Goal: Information Seeking & Learning: Learn about a topic

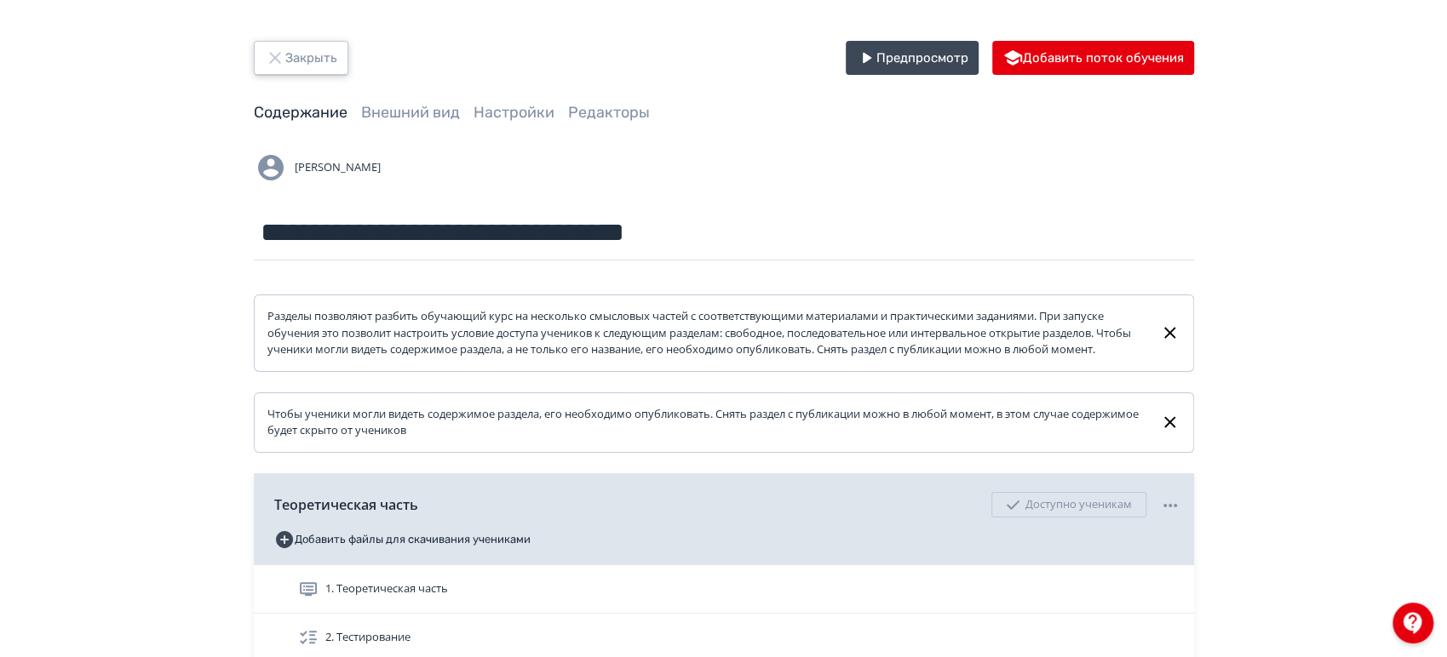
click at [320, 66] on button "Закрыть" at bounding box center [301, 58] width 95 height 34
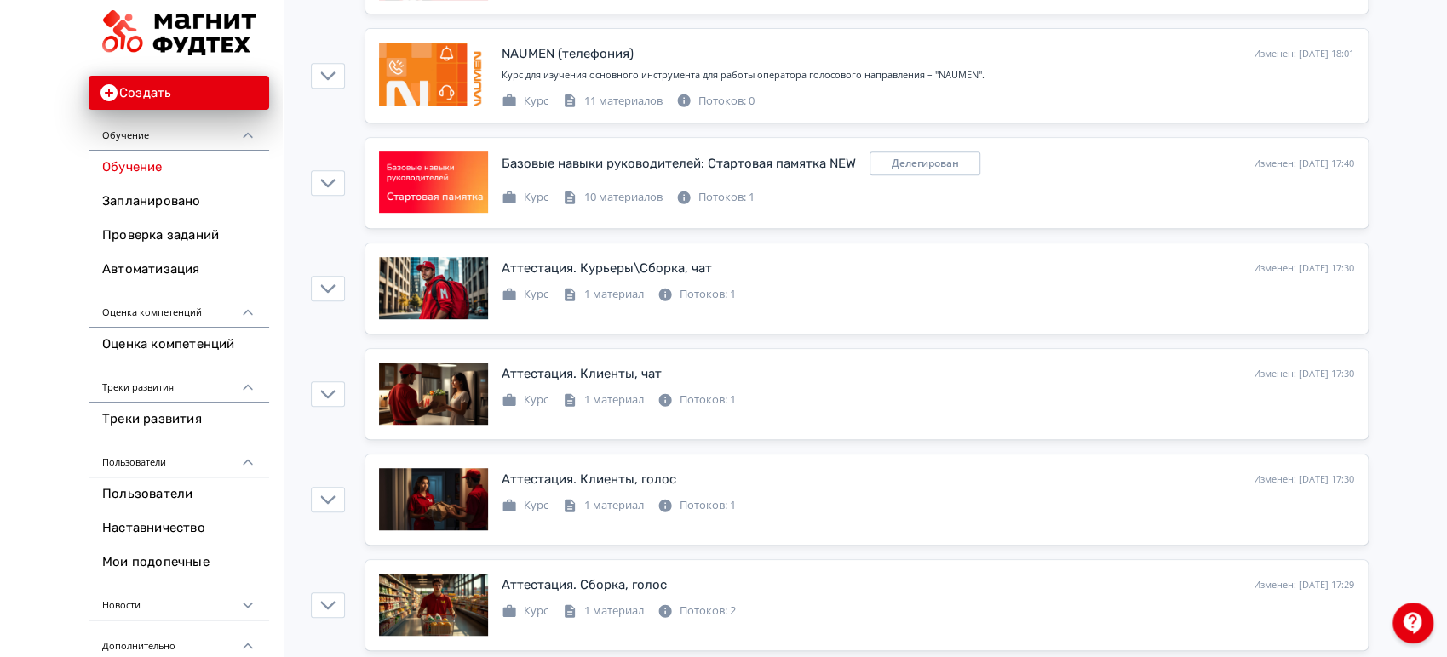
scroll to position [473, 0]
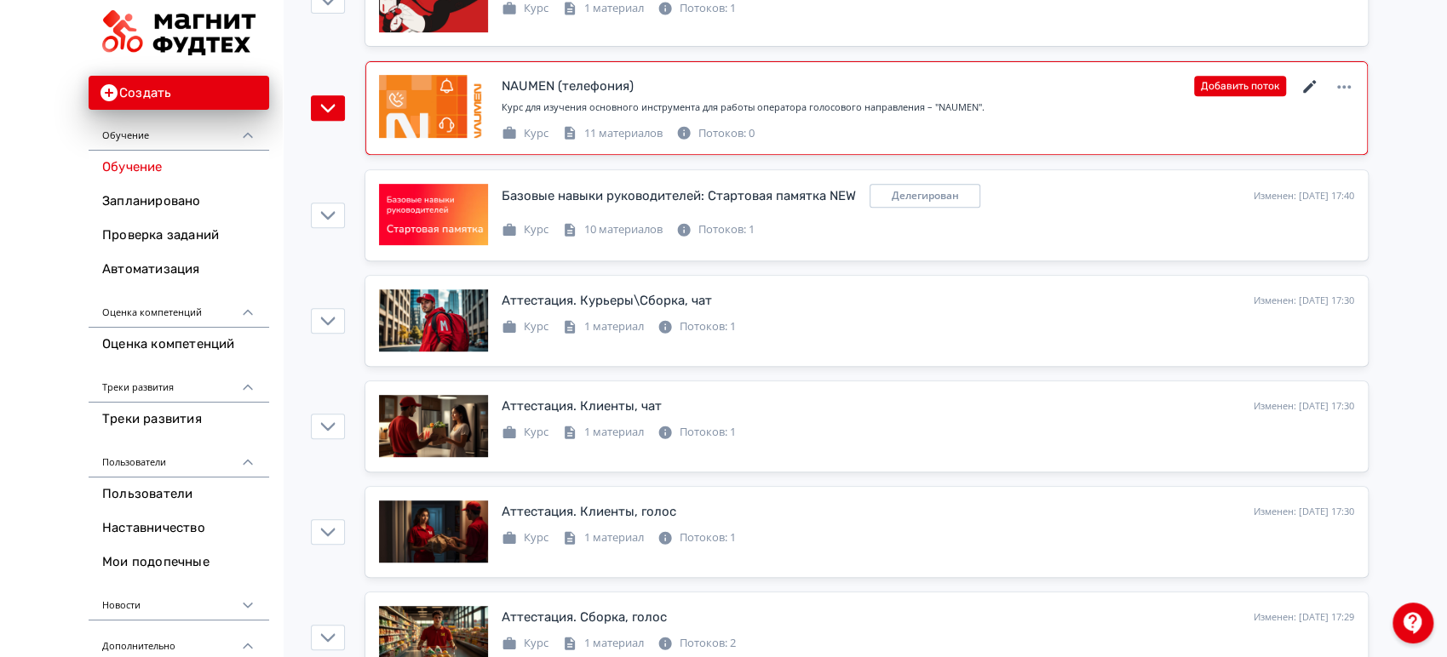
click at [1306, 83] on icon at bounding box center [1310, 87] width 20 height 20
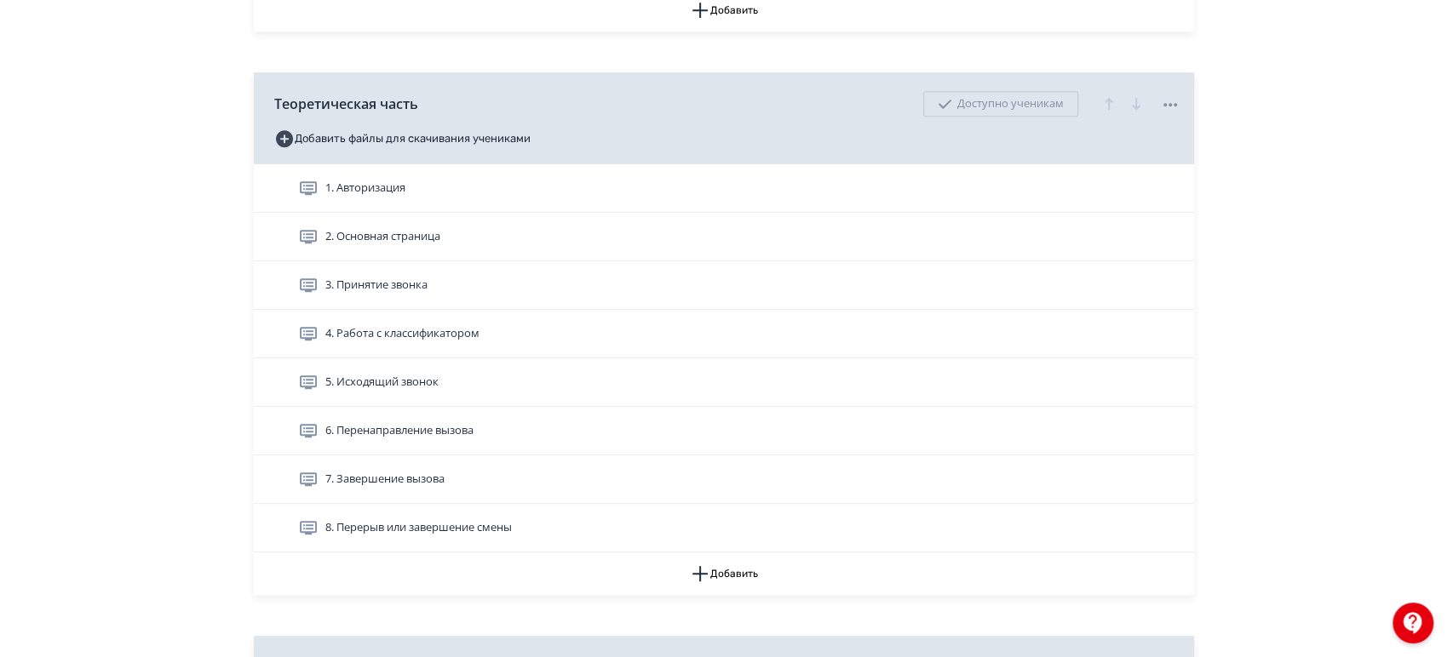
scroll to position [601, 0]
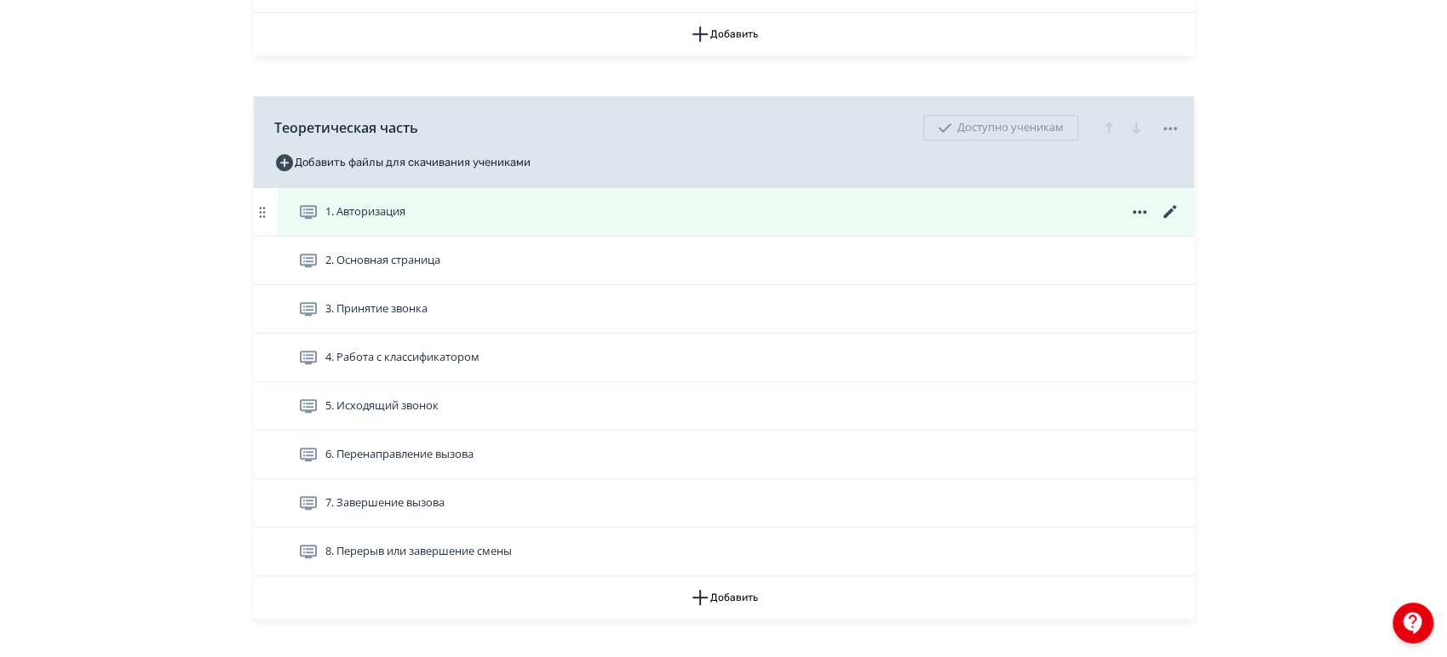
click at [478, 222] on div "1. Авторизация" at bounding box center [739, 212] width 882 height 20
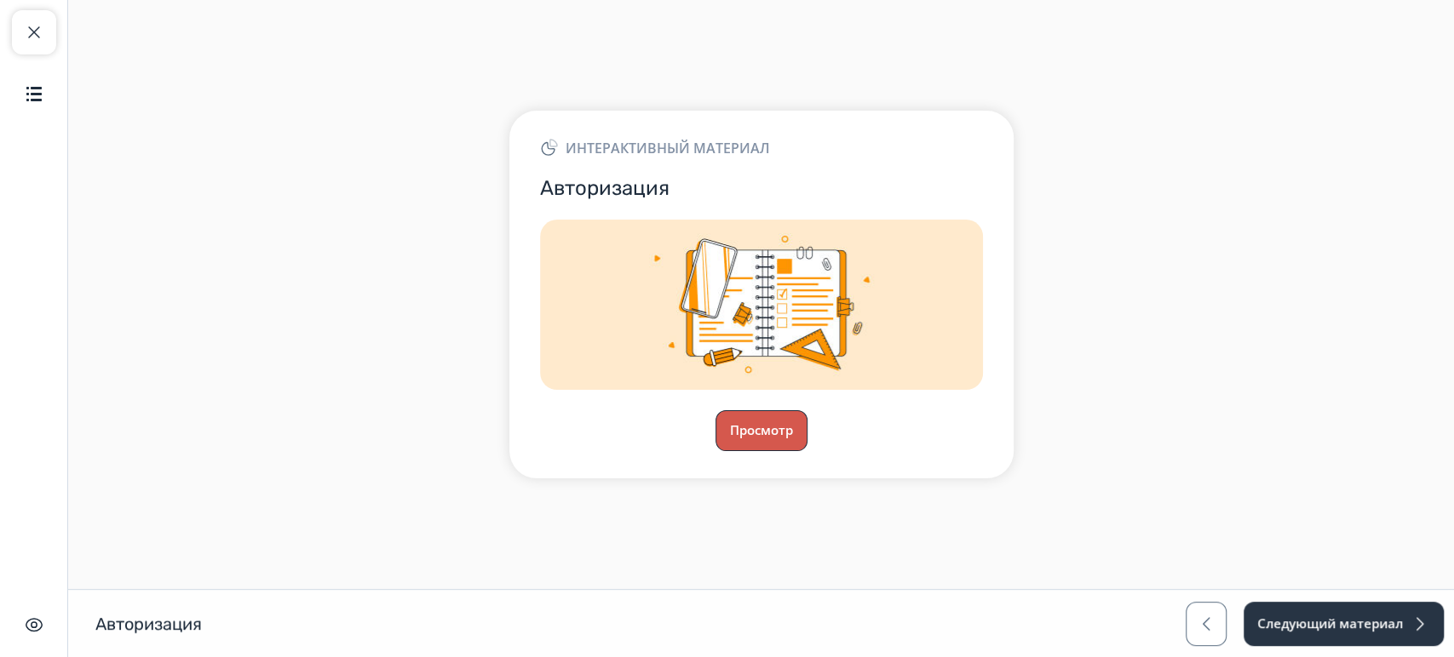
click at [787, 444] on button "Просмотр" at bounding box center [761, 430] width 92 height 41
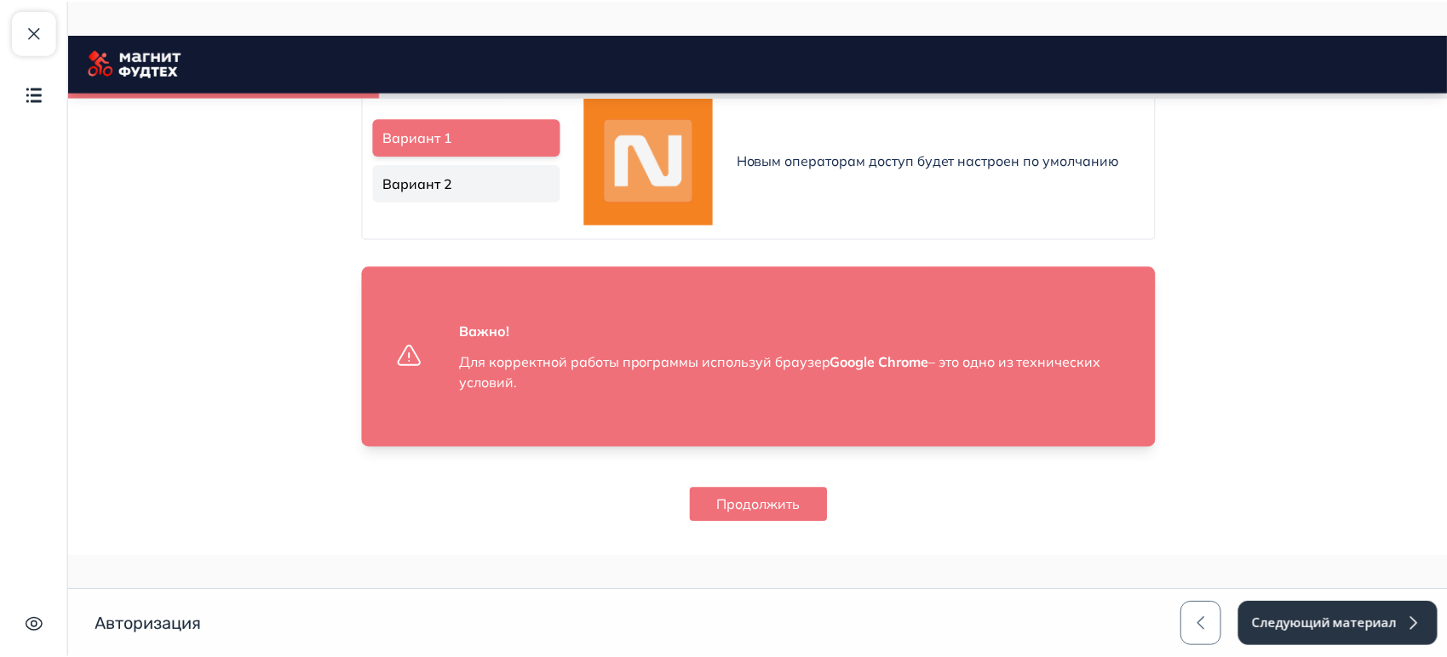
scroll to position [1139, 0]
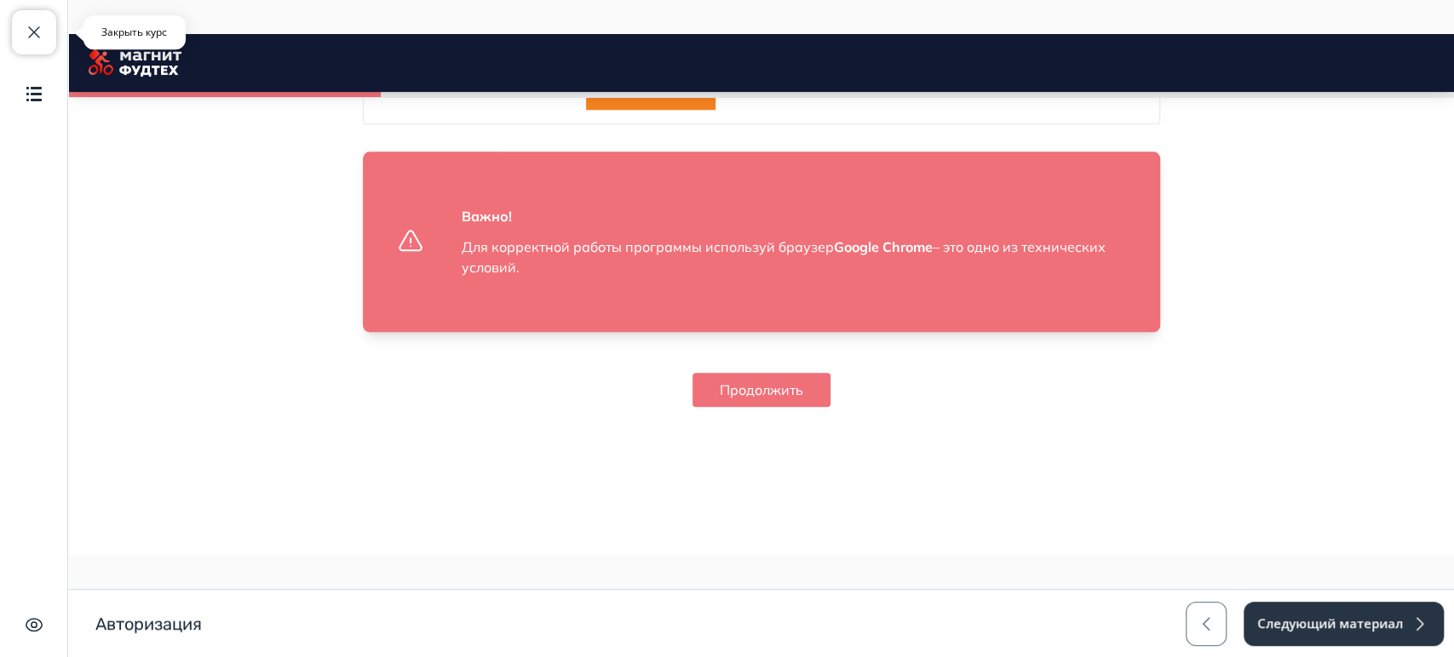
click at [28, 37] on span "button" at bounding box center [34, 32] width 20 height 20
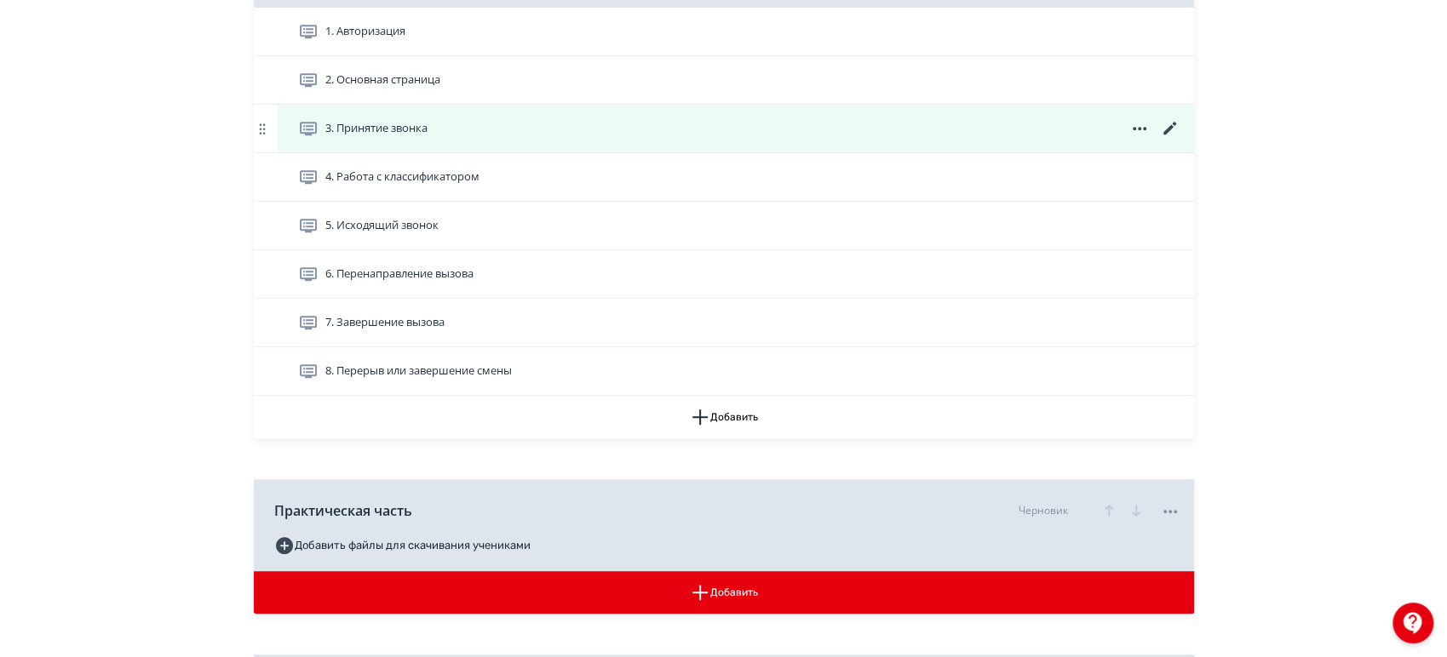
scroll to position [696, 0]
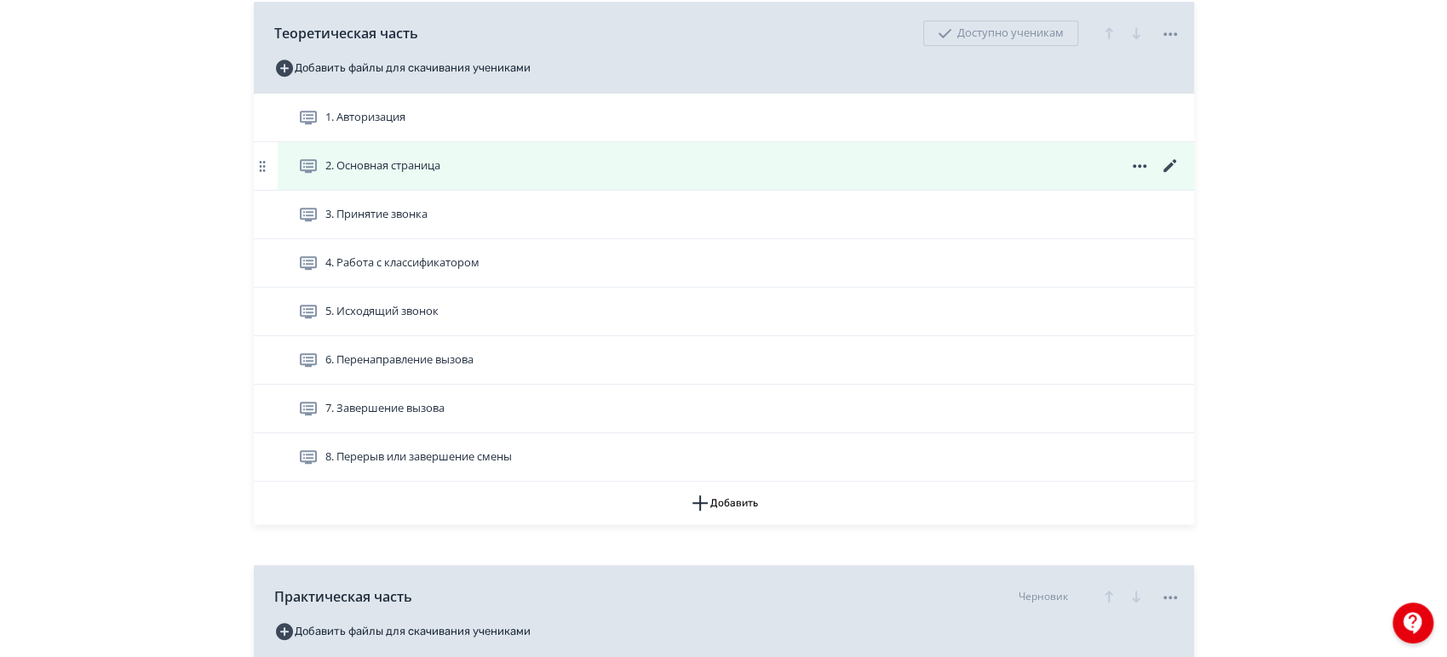
click at [507, 176] on div "2. Основная страница" at bounding box center [739, 166] width 882 height 20
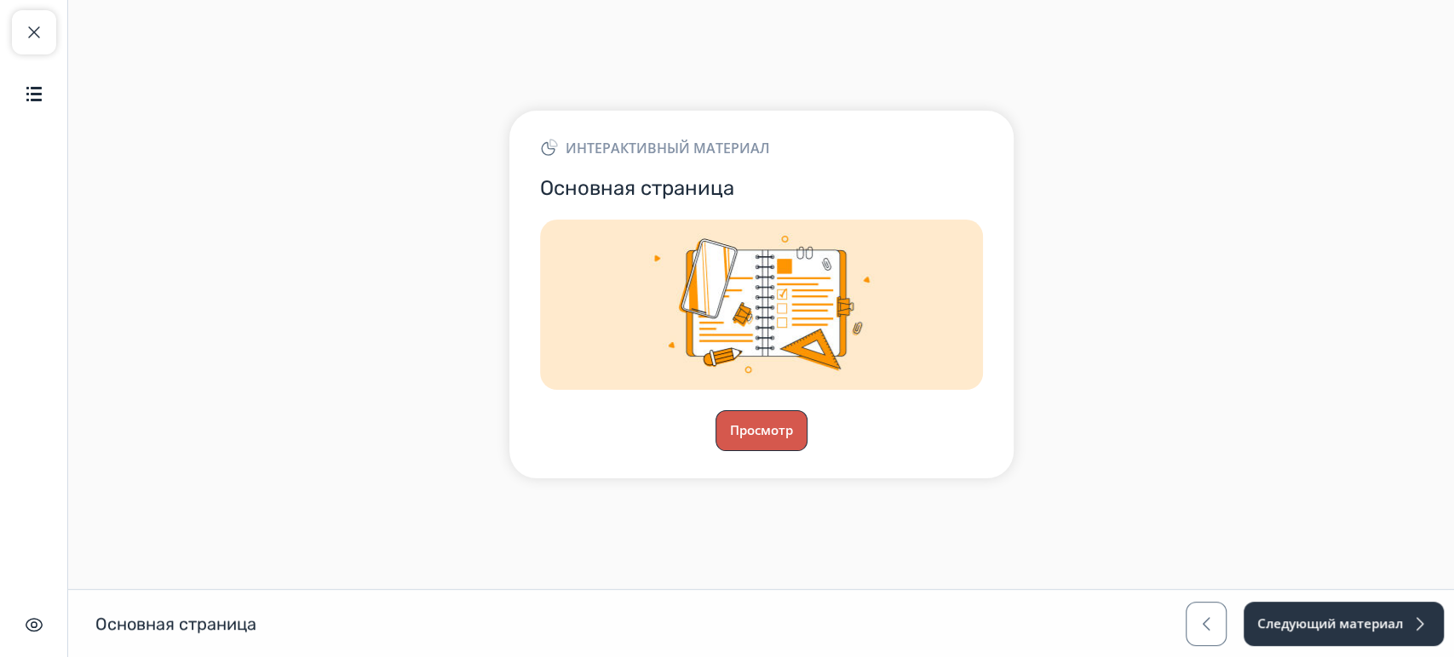
click at [759, 430] on button "Просмотр" at bounding box center [761, 430] width 92 height 41
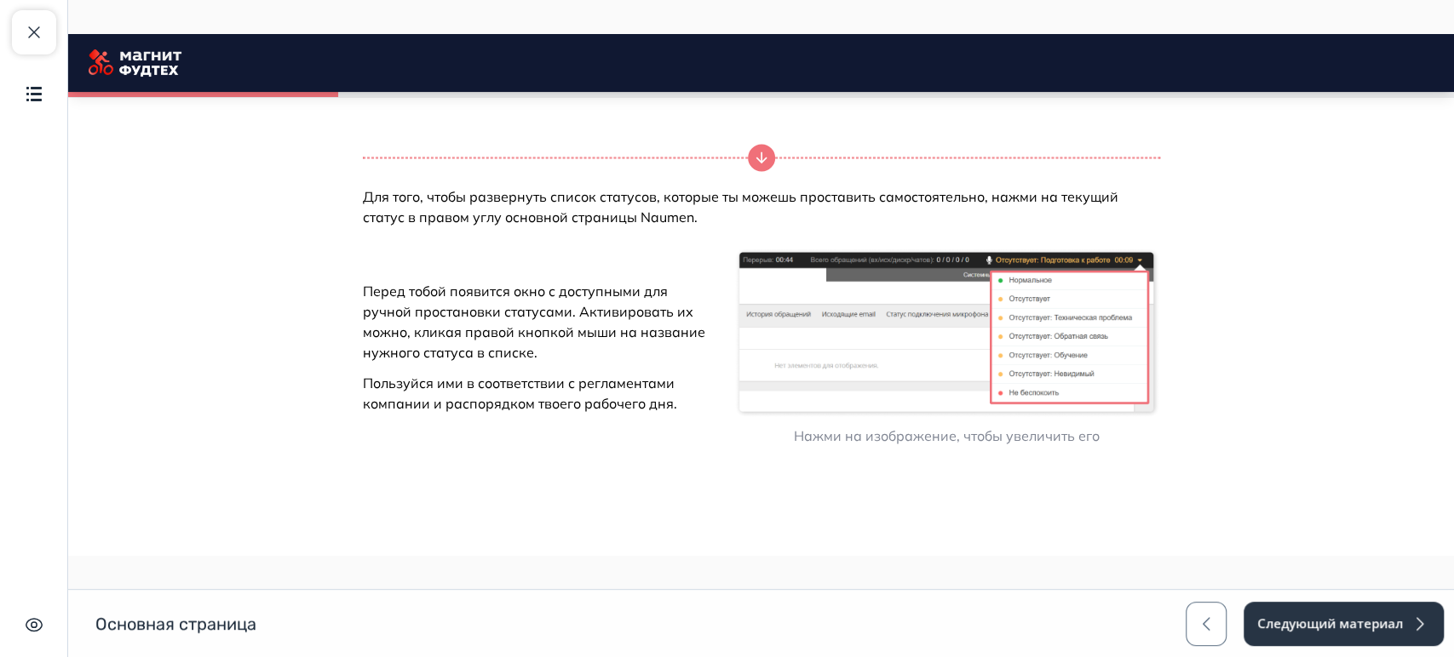
scroll to position [2516, 0]
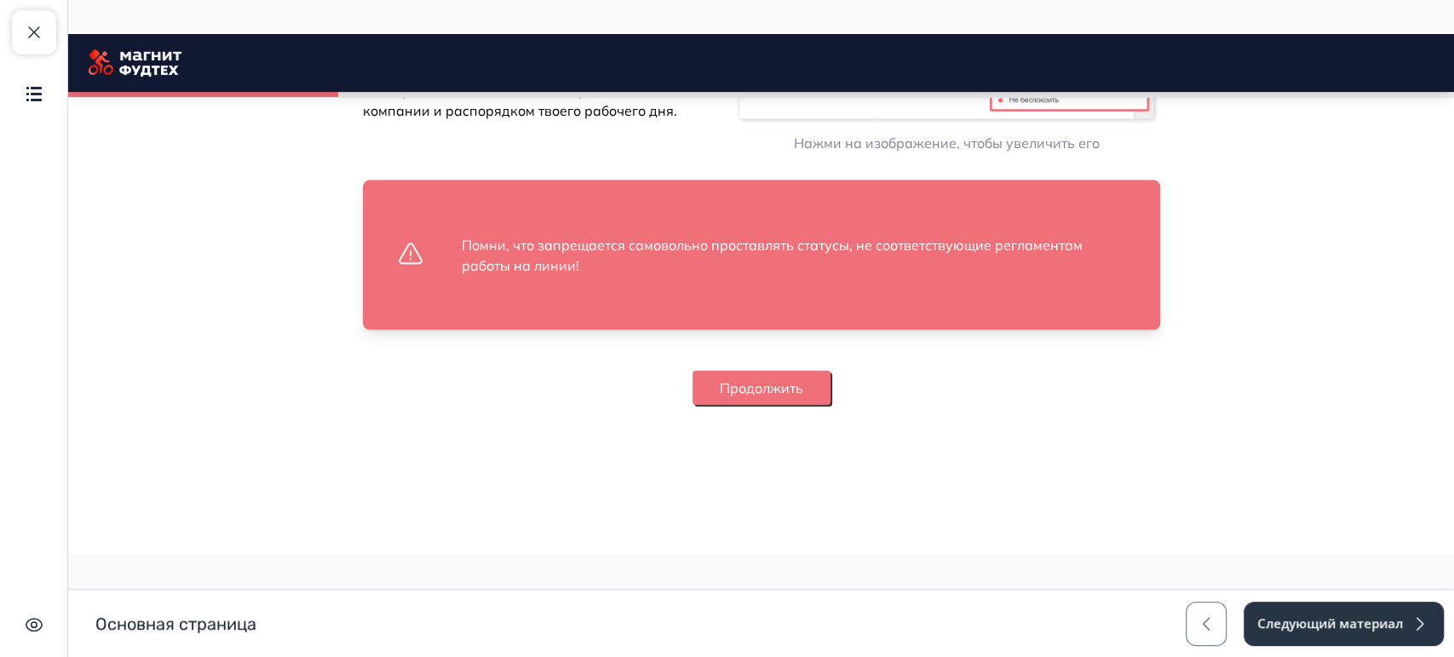
click at [757, 381] on button "Продолжить" at bounding box center [761, 388] width 138 height 34
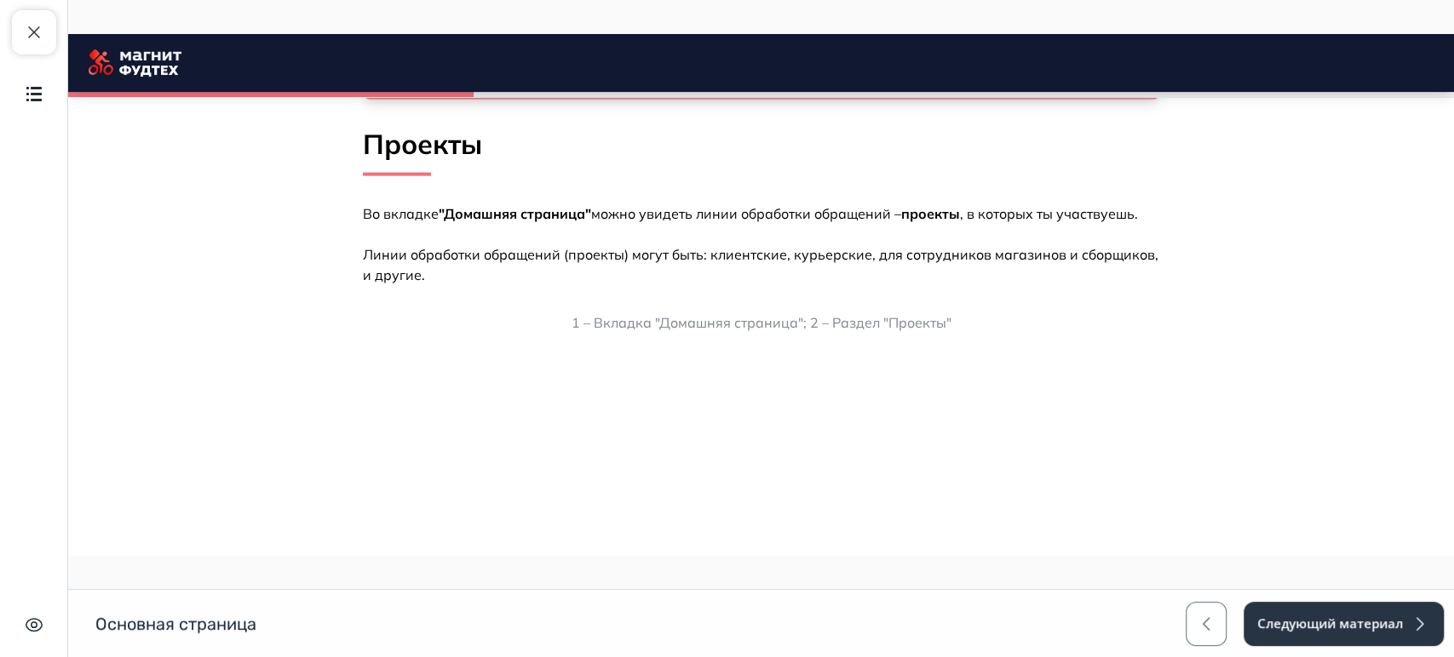
scroll to position [2889, 0]
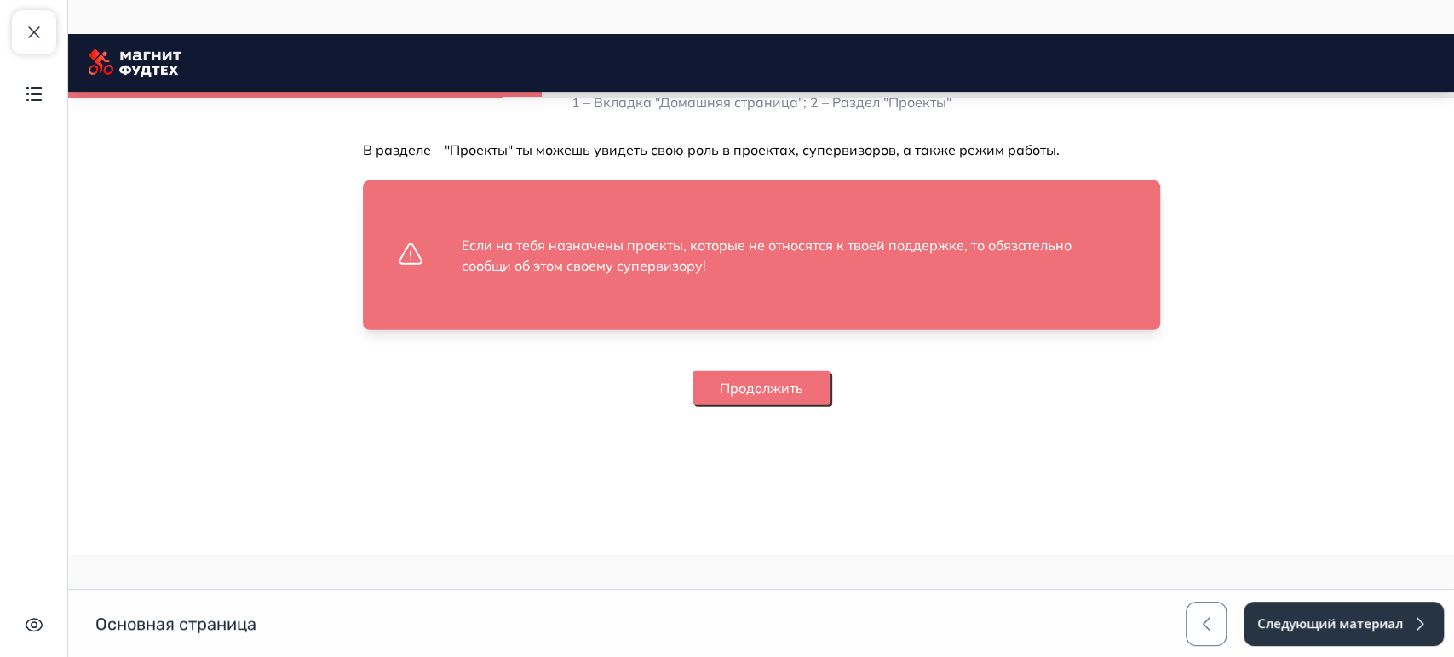
click at [764, 395] on button "Продолжить" at bounding box center [761, 388] width 138 height 34
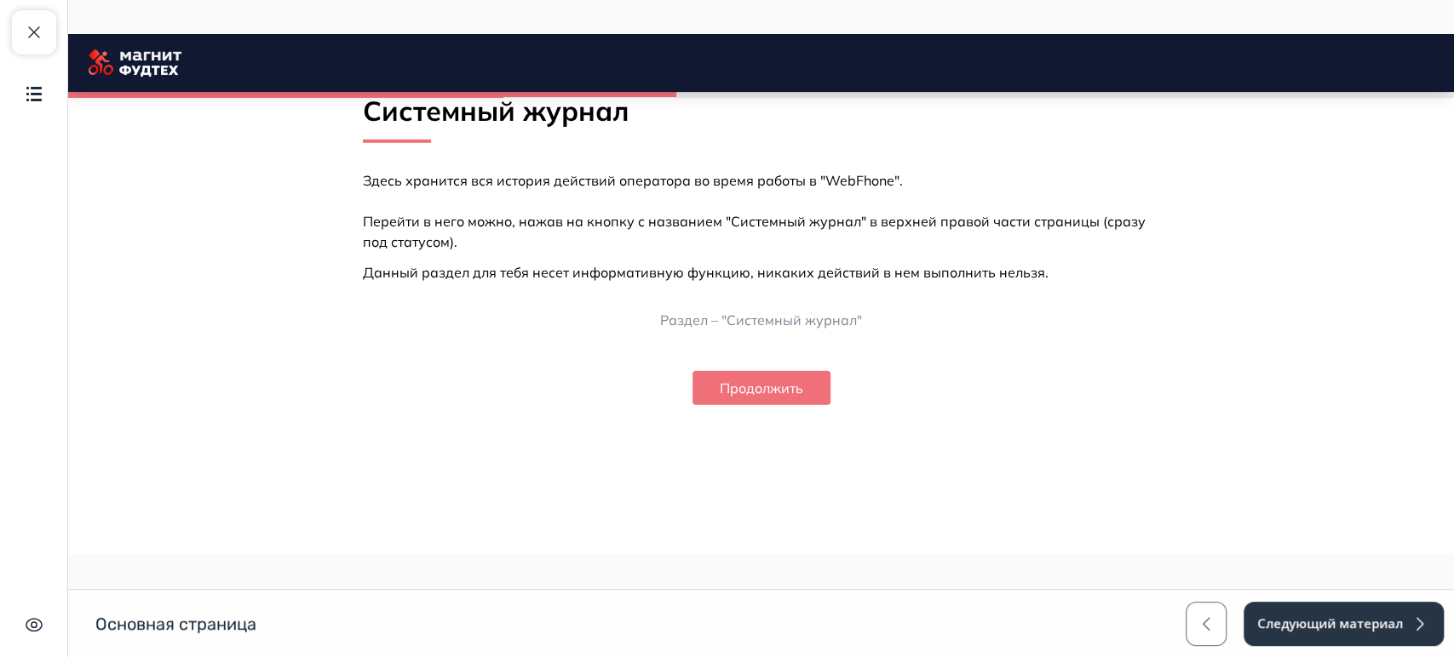
scroll to position [3733, 0]
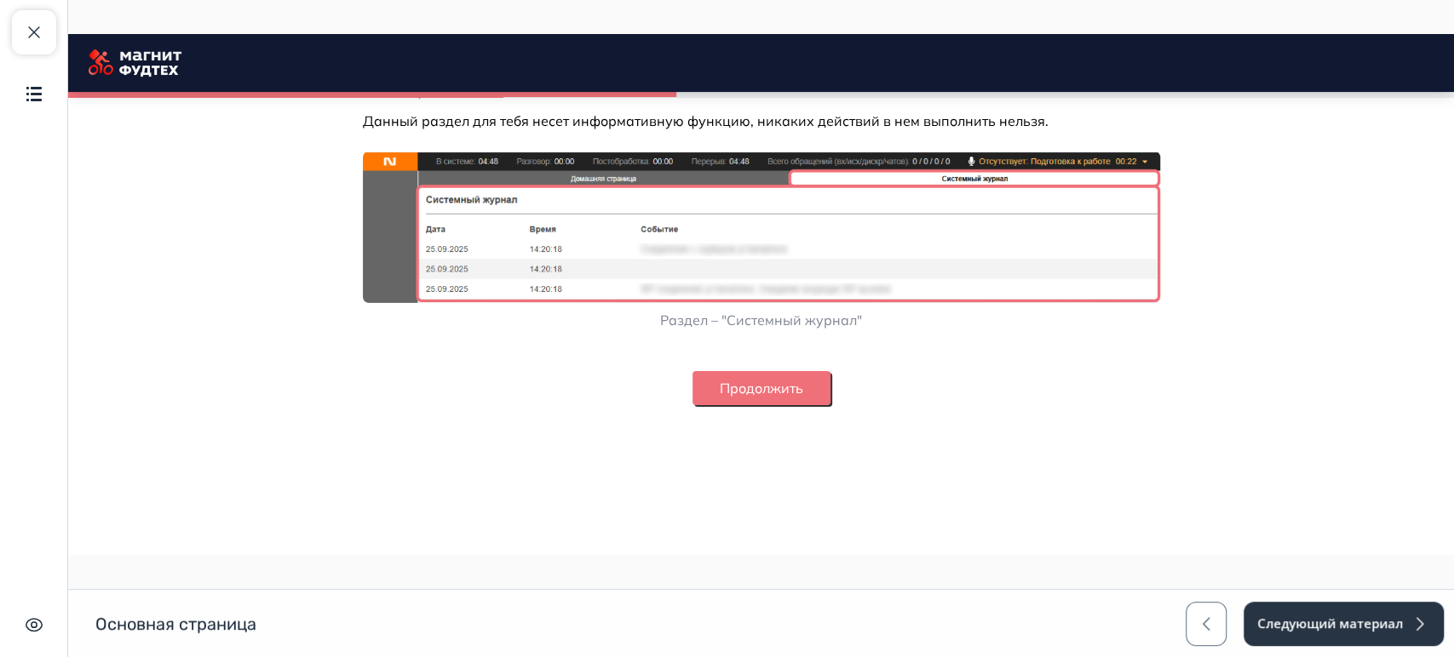
click at [761, 390] on button "Продолжить" at bounding box center [761, 388] width 138 height 34
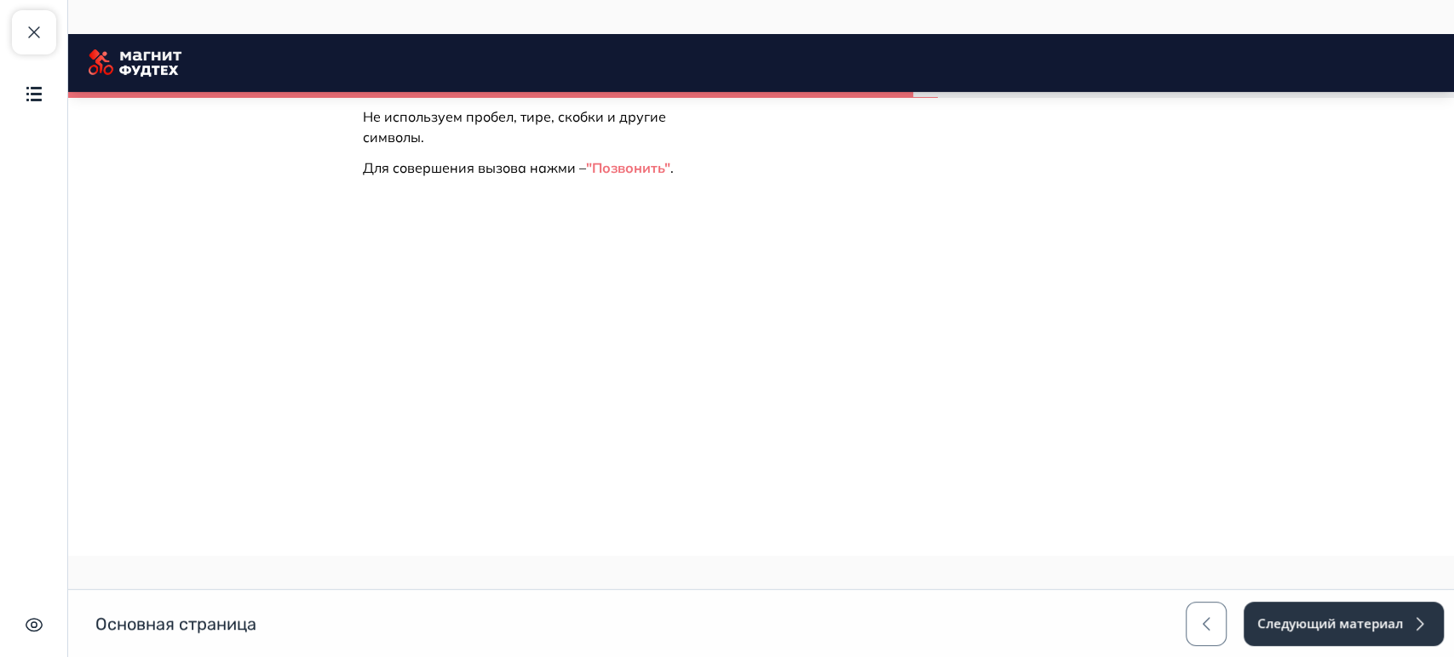
scroll to position [4578, 0]
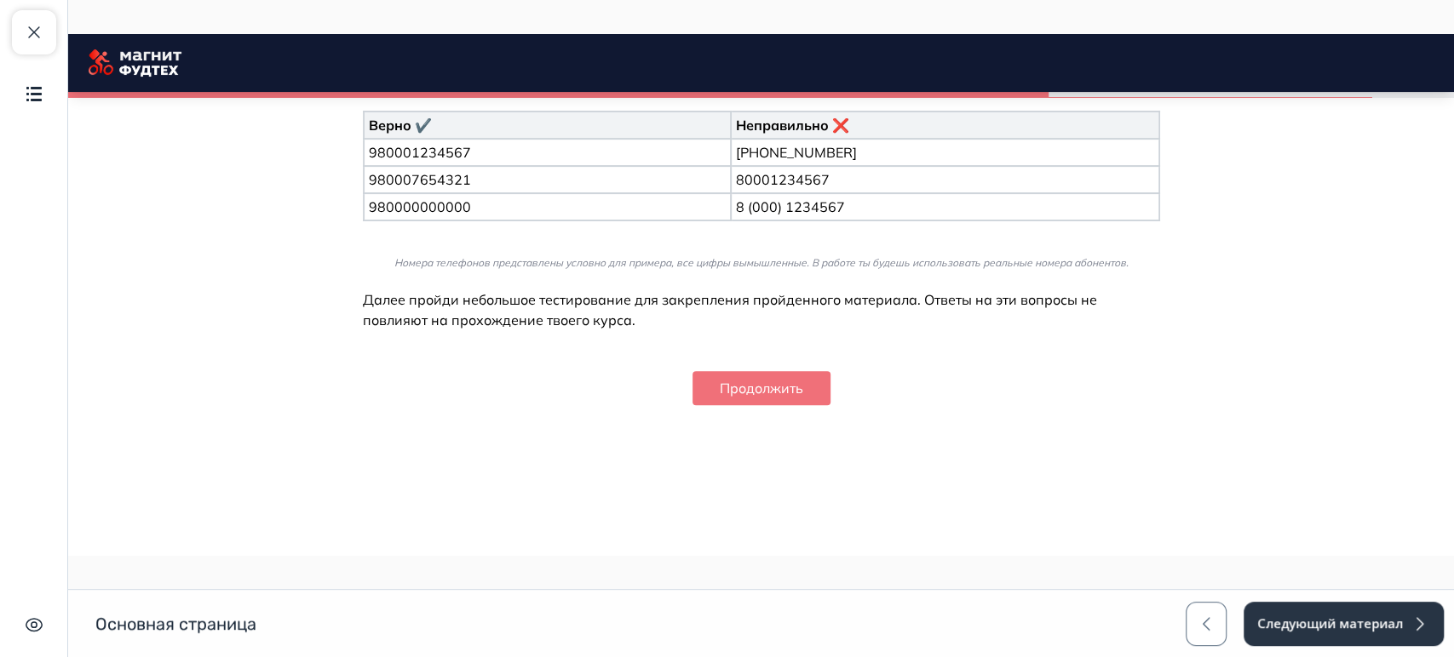
scroll to position [5334, 0]
click at [697, 390] on button "Продолжить" at bounding box center [761, 388] width 138 height 34
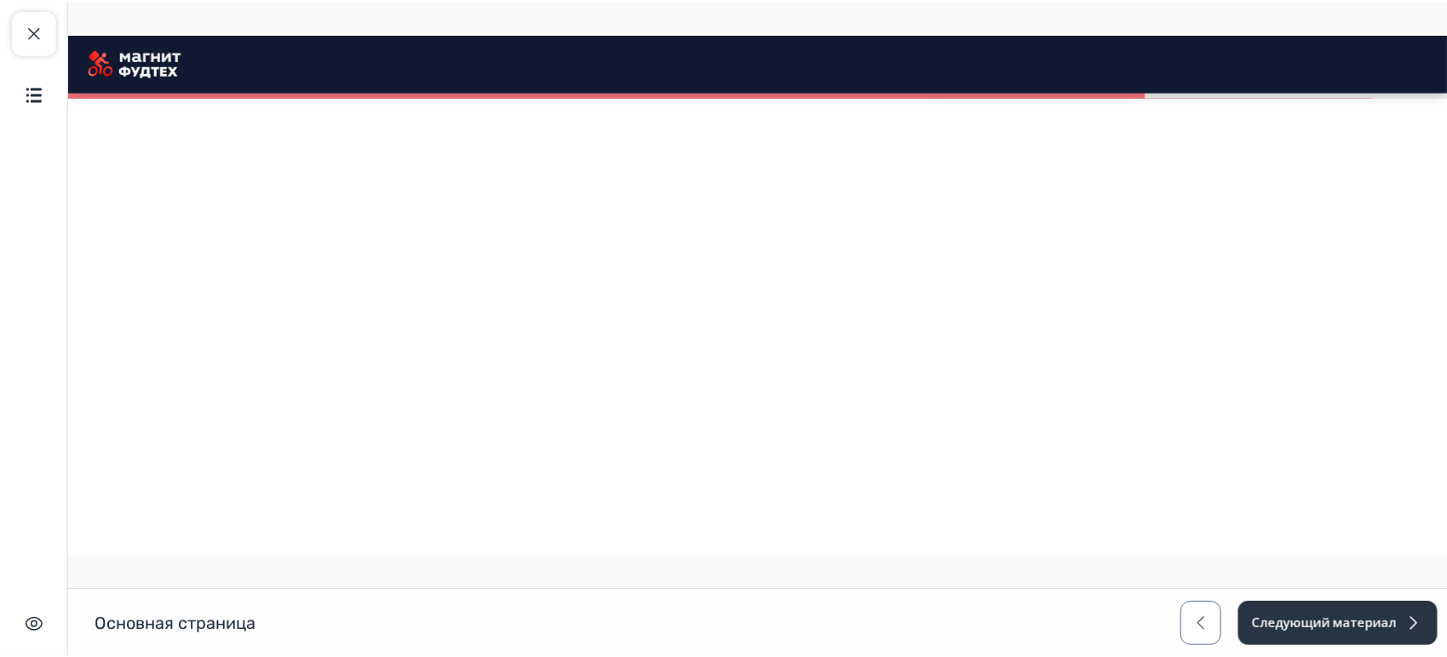
scroll to position [5987, 0]
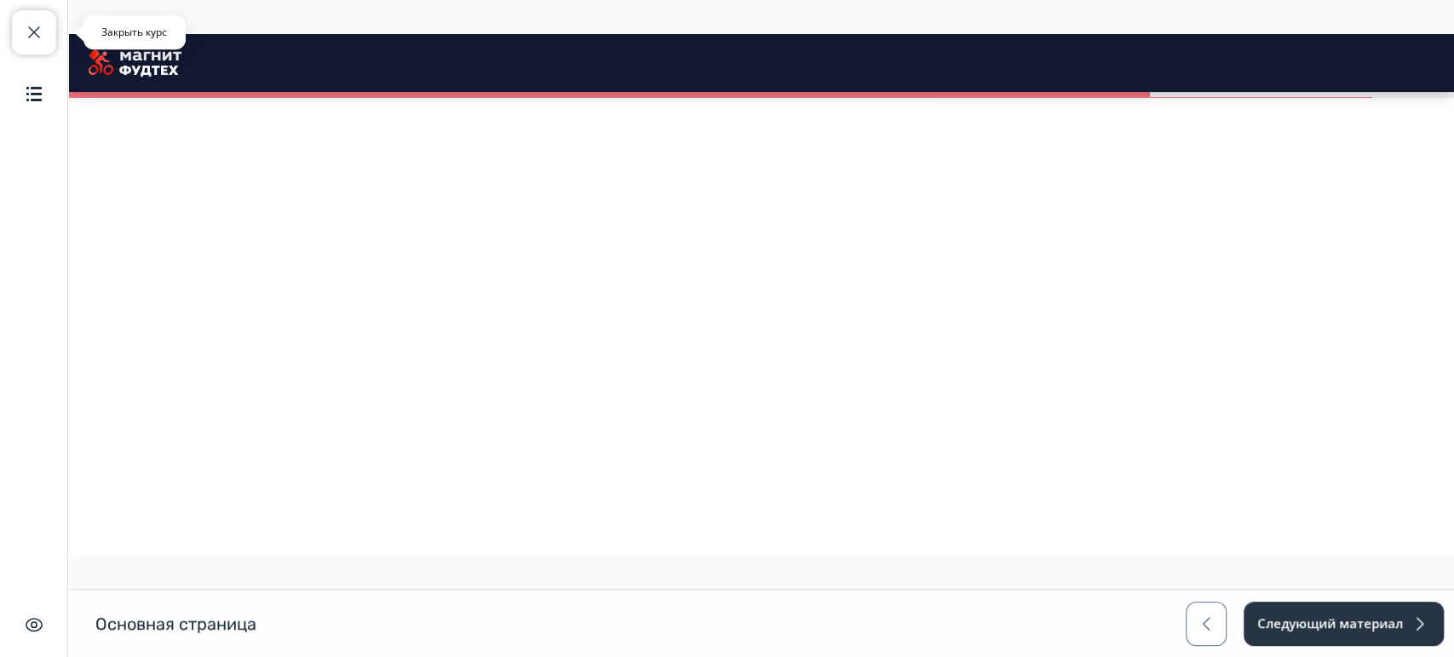
click at [42, 49] on button "Закрыть курс" at bounding box center [34, 32] width 44 height 44
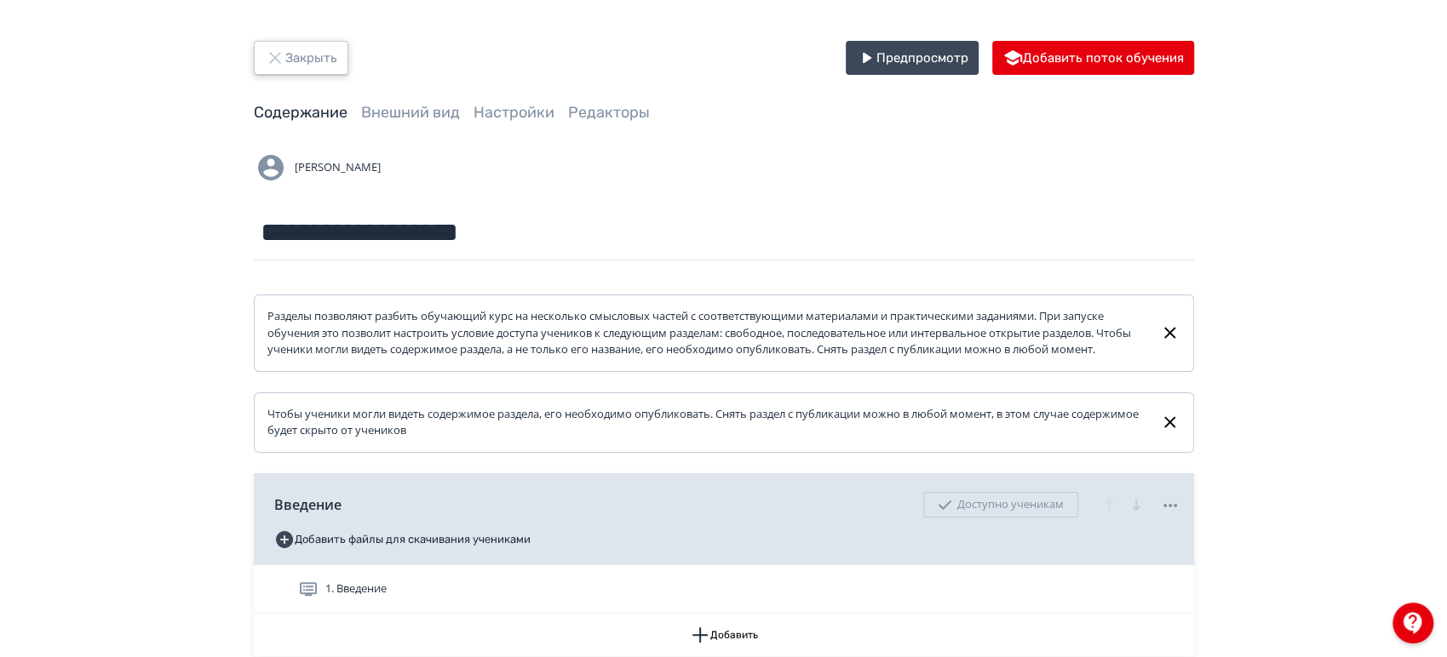
click at [293, 66] on button "Закрыть" at bounding box center [301, 58] width 95 height 34
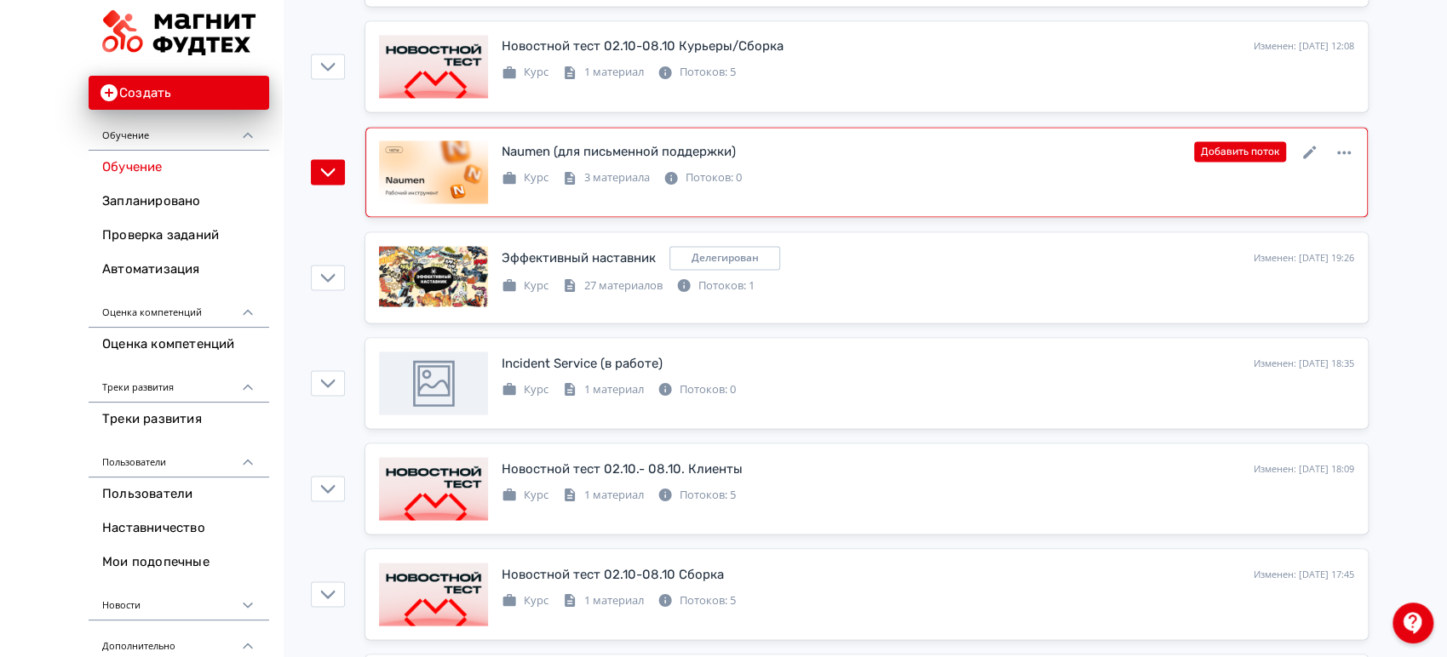
scroll to position [1987, 0]
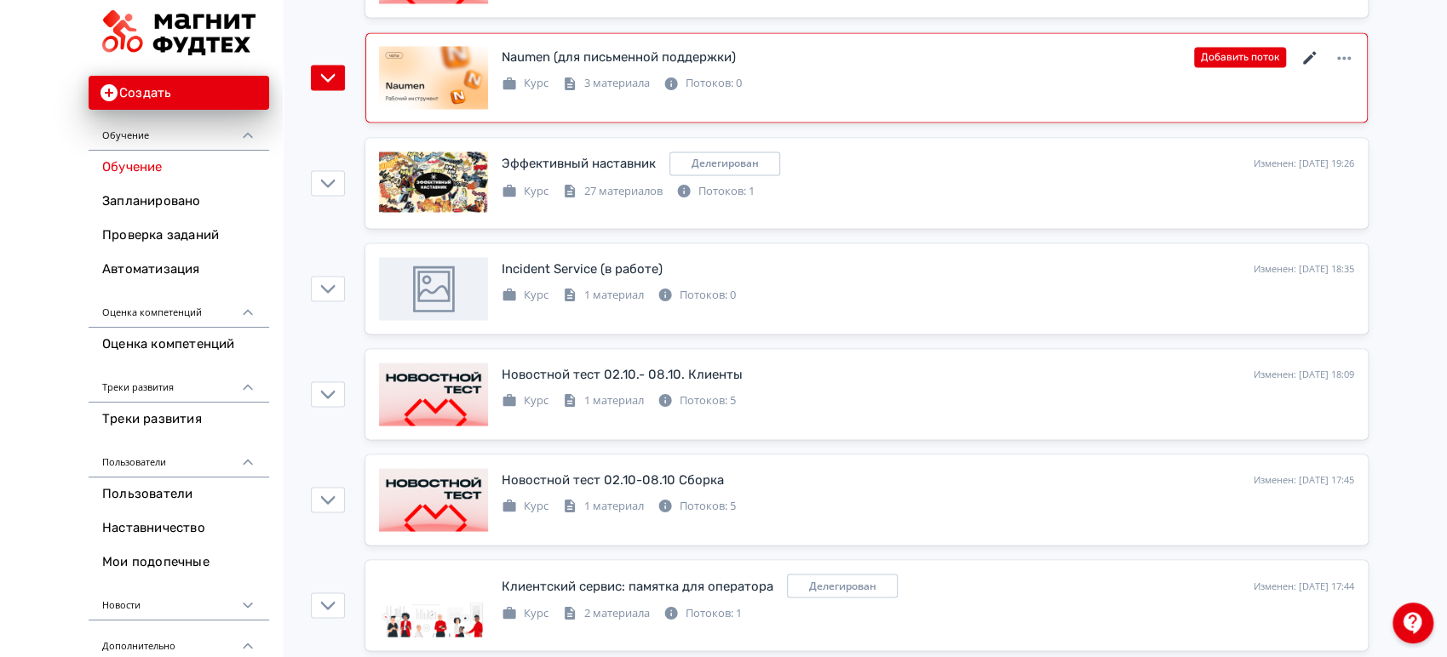
click at [1301, 55] on icon at bounding box center [1310, 58] width 20 height 20
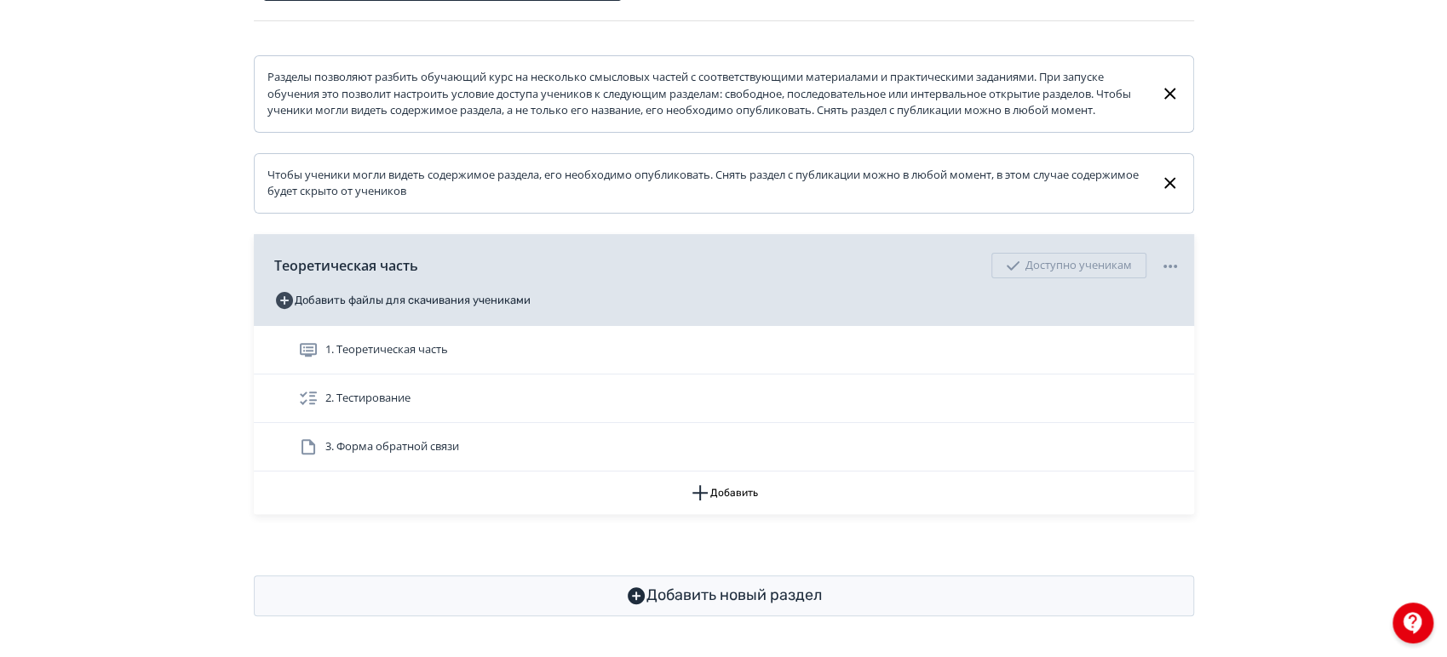
scroll to position [255, 0]
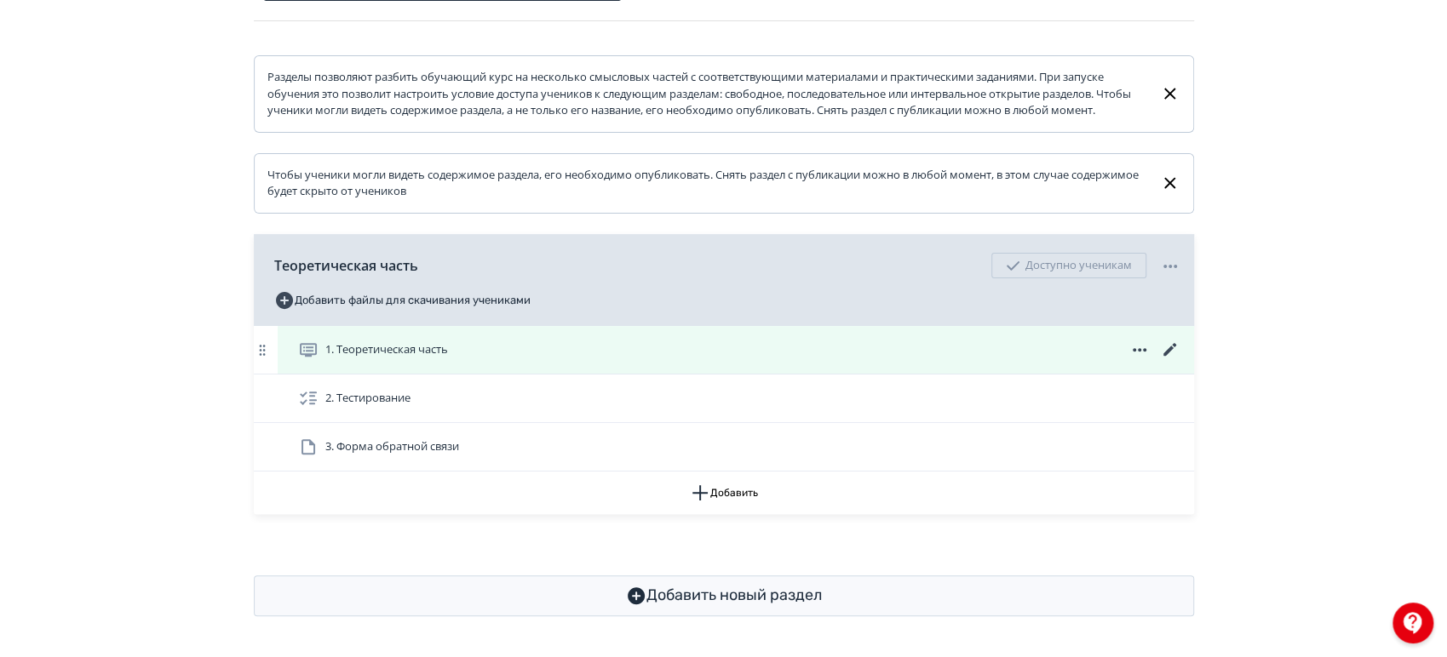
click at [647, 359] on div "1. Теоретическая часть" at bounding box center [739, 350] width 882 height 20
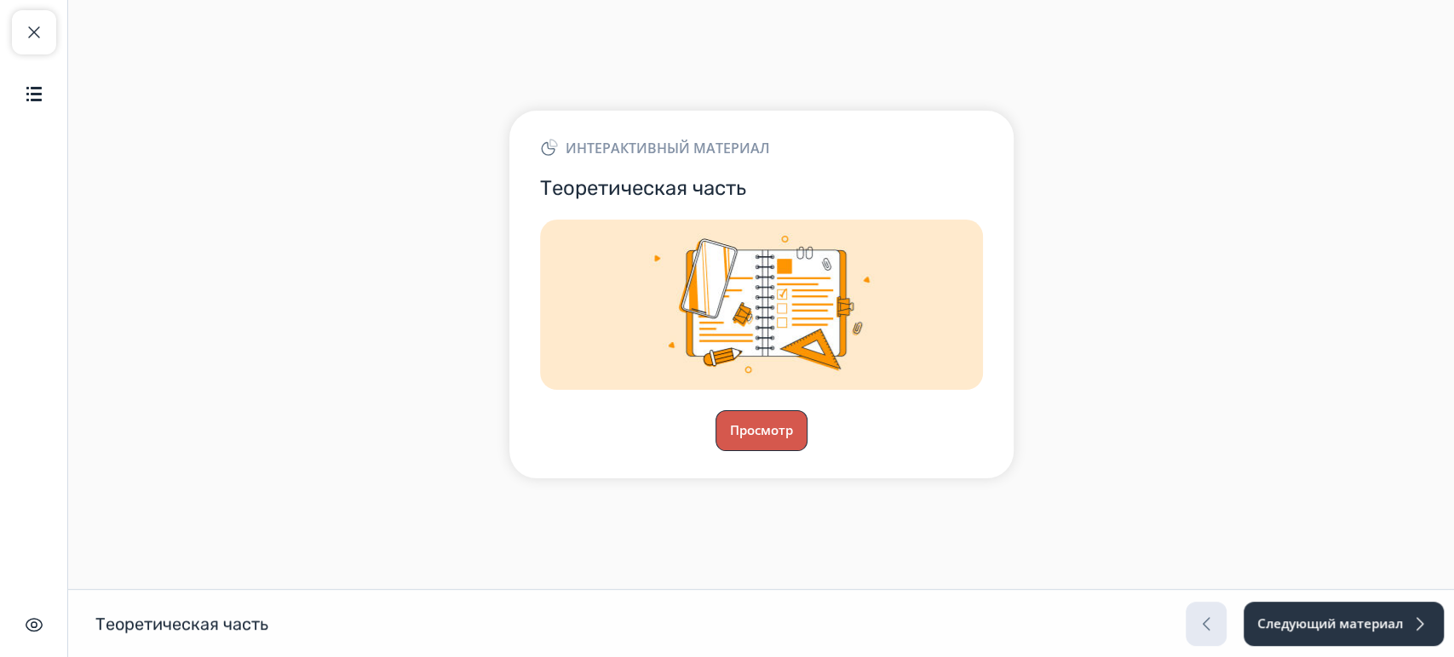
click at [776, 424] on button "Просмотр" at bounding box center [761, 430] width 92 height 41
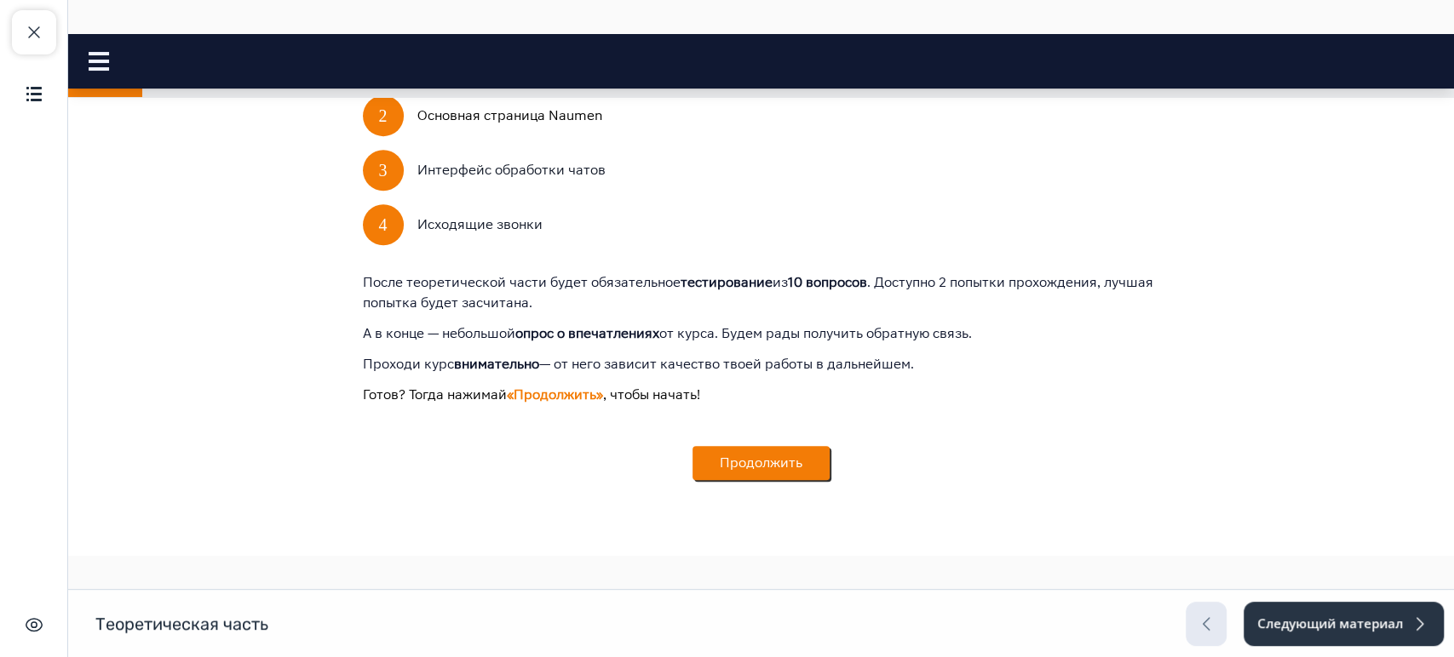
click at [746, 461] on button "Продолжить" at bounding box center [760, 463] width 137 height 34
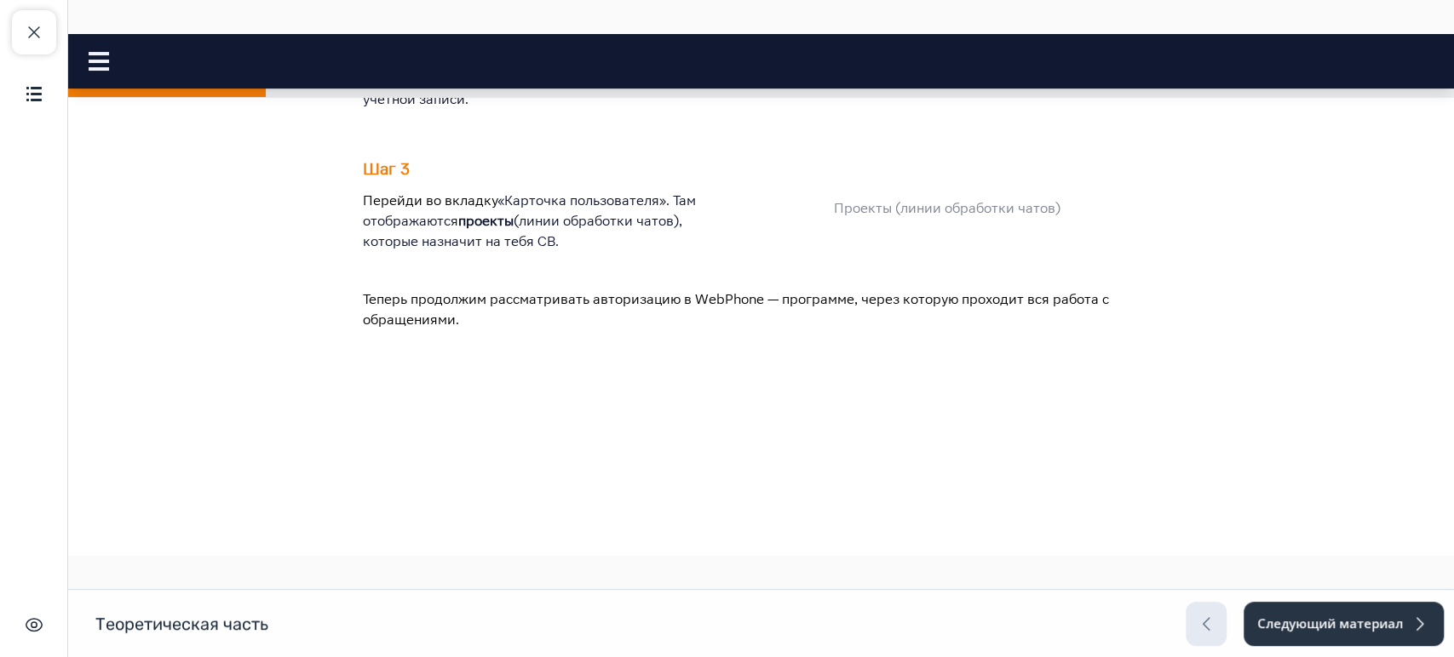
scroll to position [847, 0]
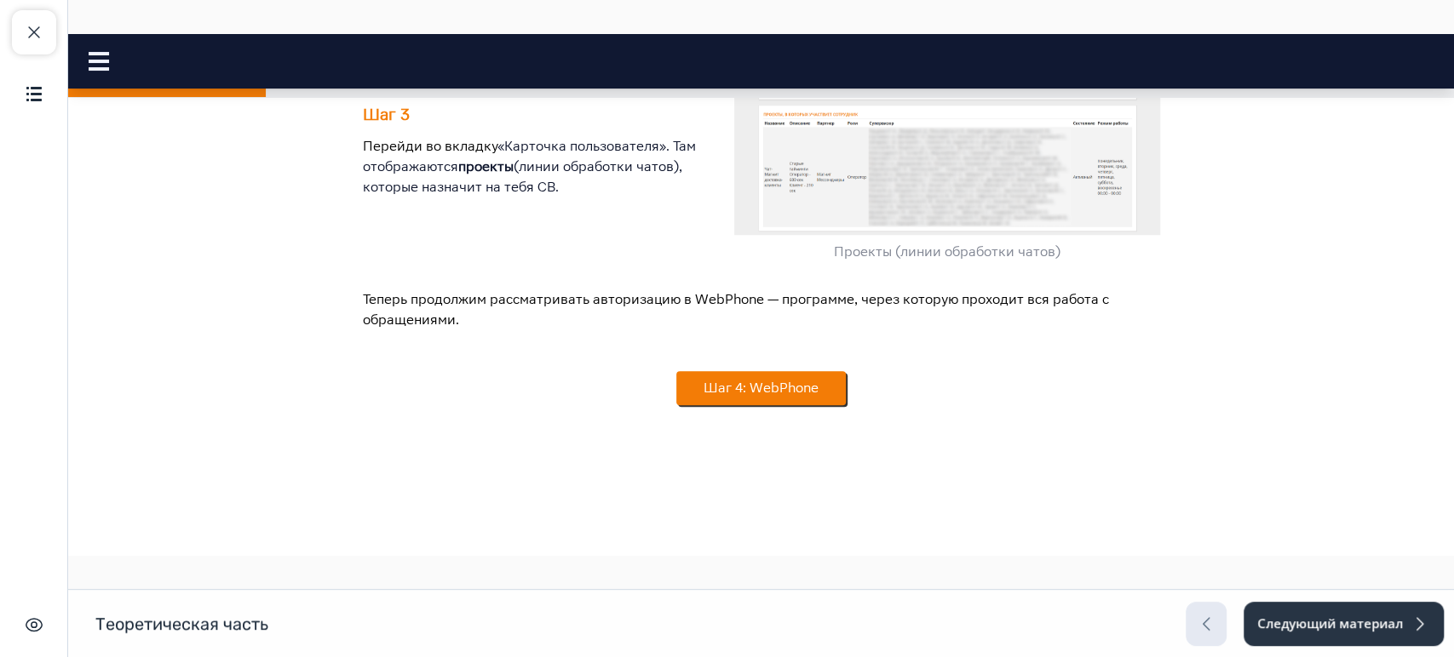
click at [728, 393] on button "Шаг 4: WebPhone" at bounding box center [760, 388] width 169 height 34
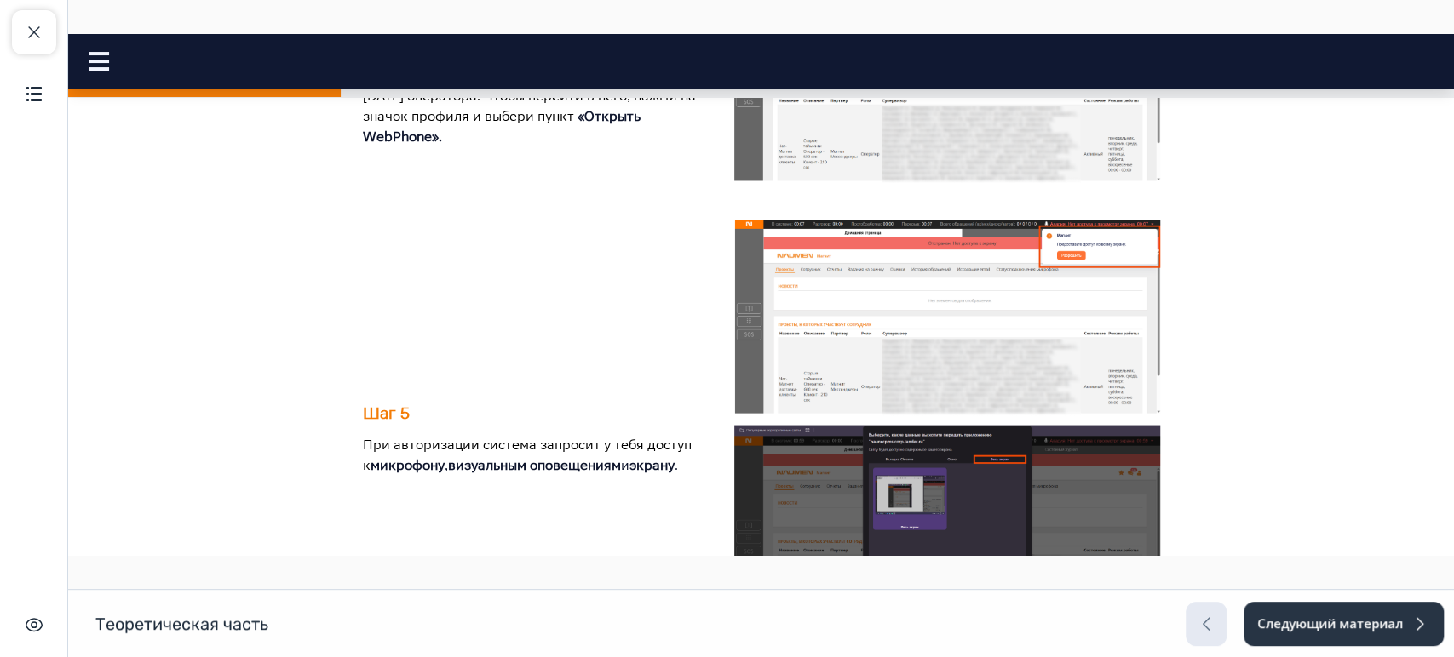
scroll to position [1307, 0]
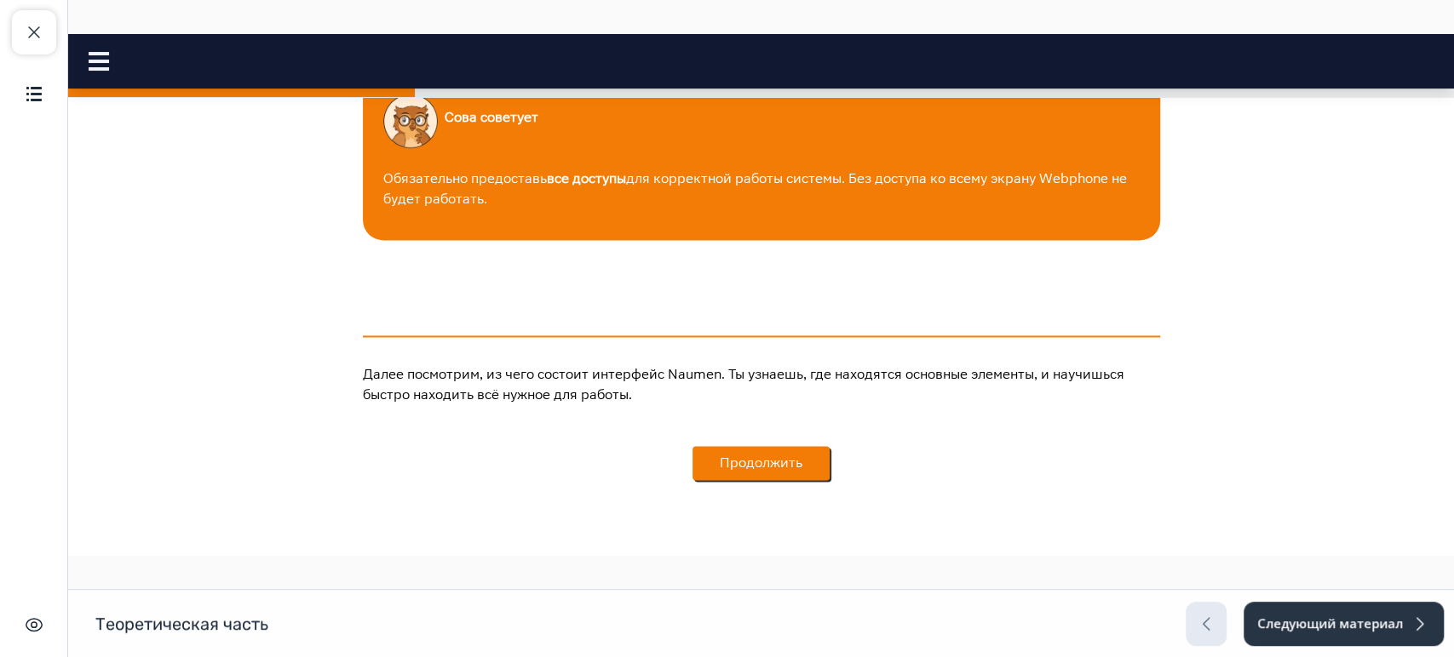
click at [749, 469] on button "Продолжить" at bounding box center [760, 463] width 137 height 34
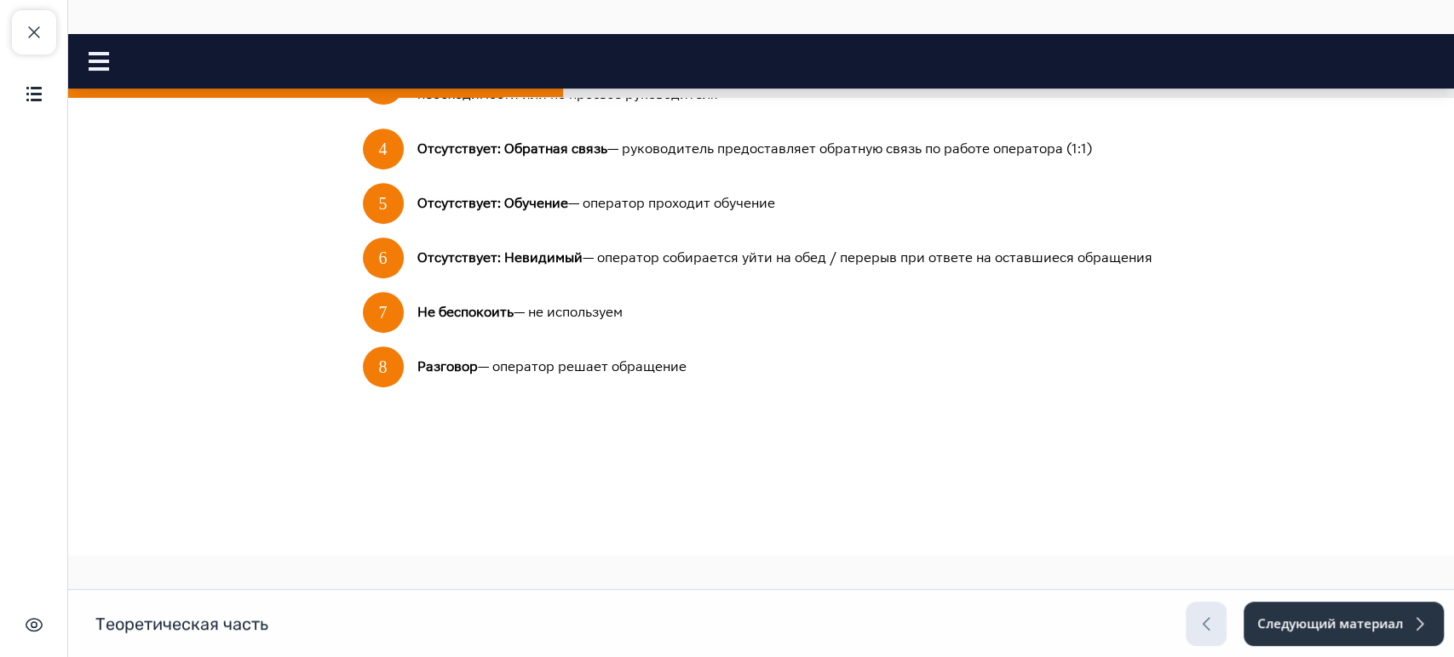
scroll to position [890, 0]
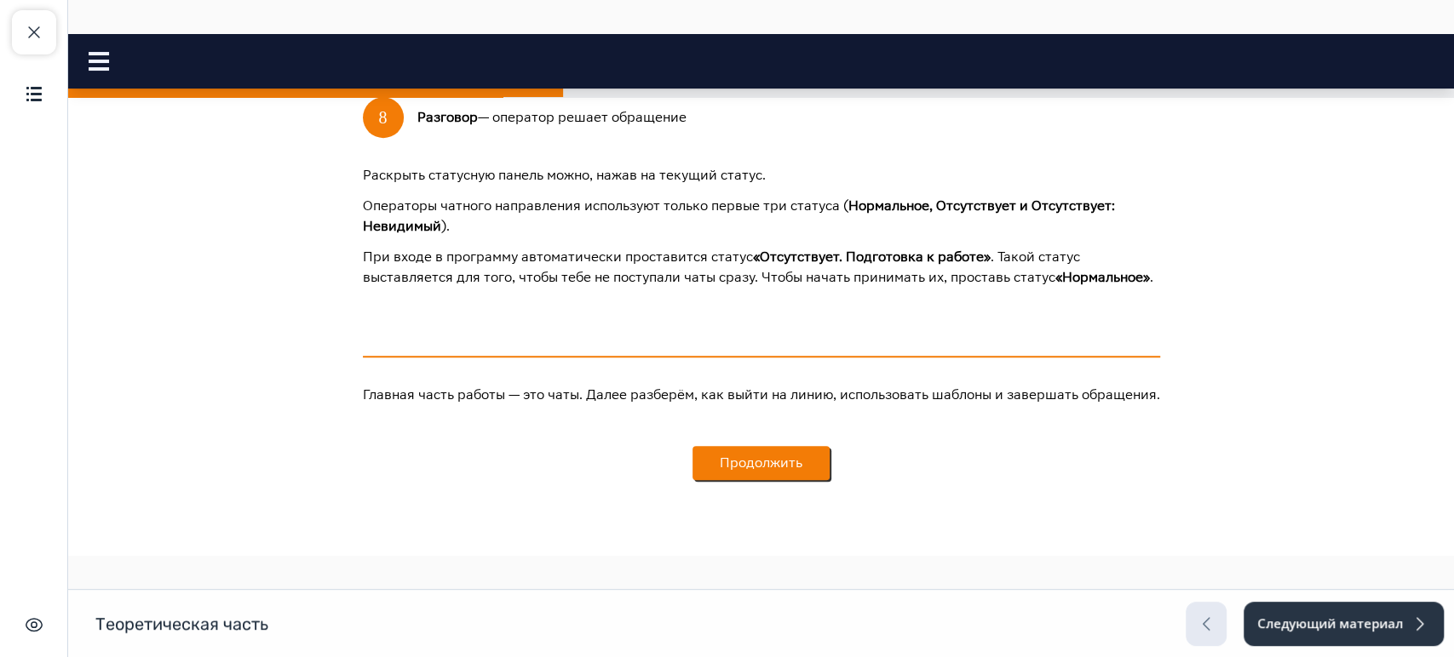
click at [748, 461] on button "Продолжить" at bounding box center [760, 463] width 137 height 34
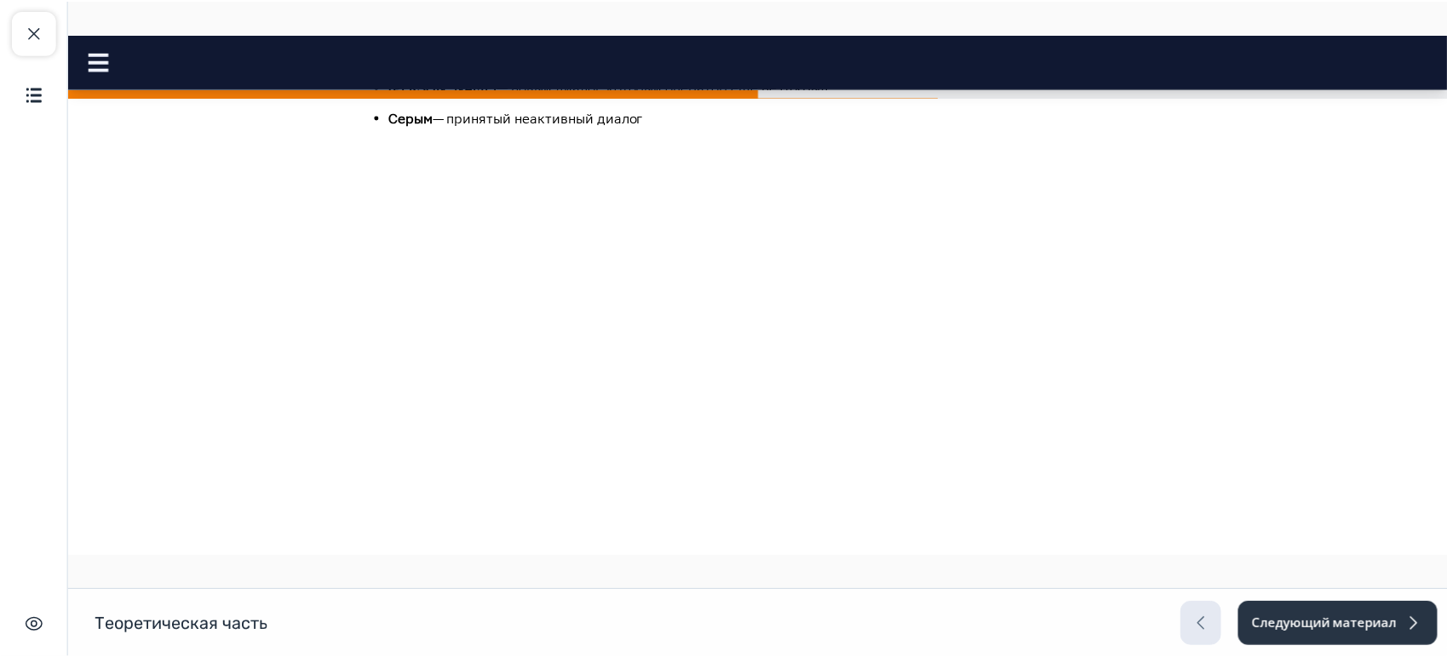
scroll to position [946, 0]
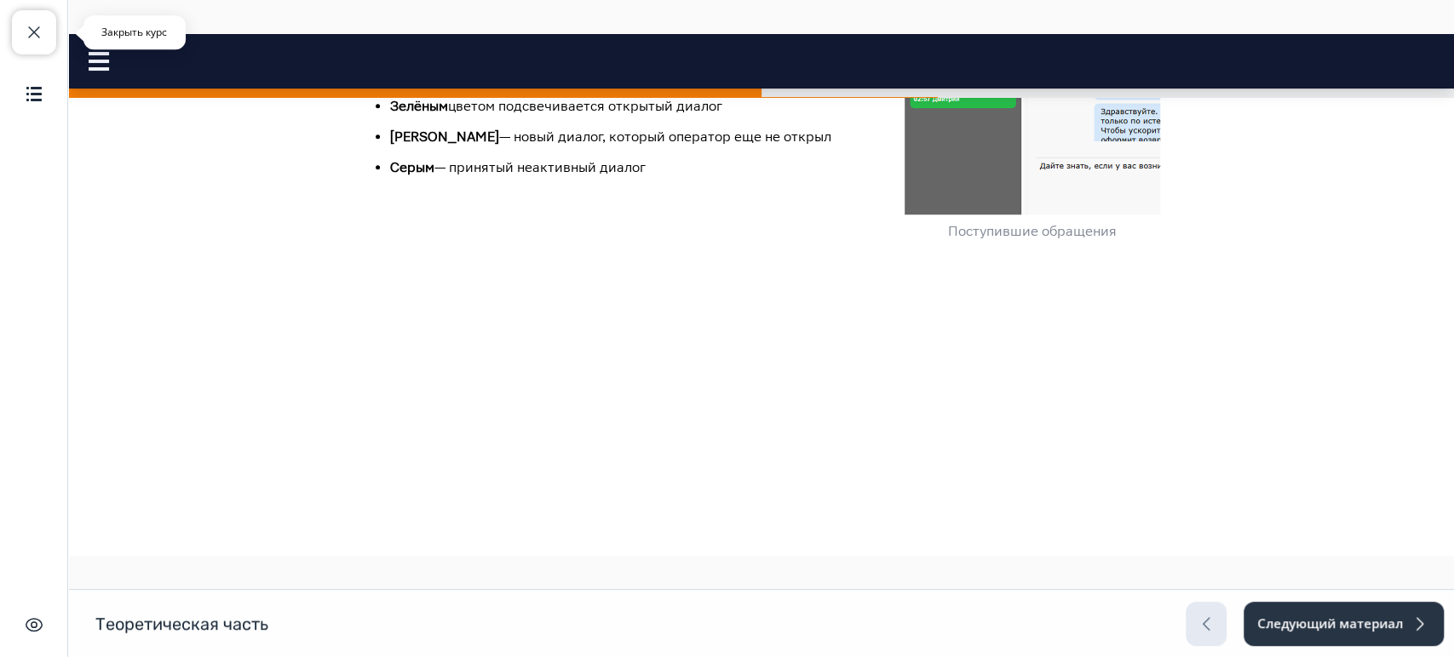
click at [32, 33] on span "button" at bounding box center [34, 32] width 20 height 20
